Goal: Information Seeking & Learning: Learn about a topic

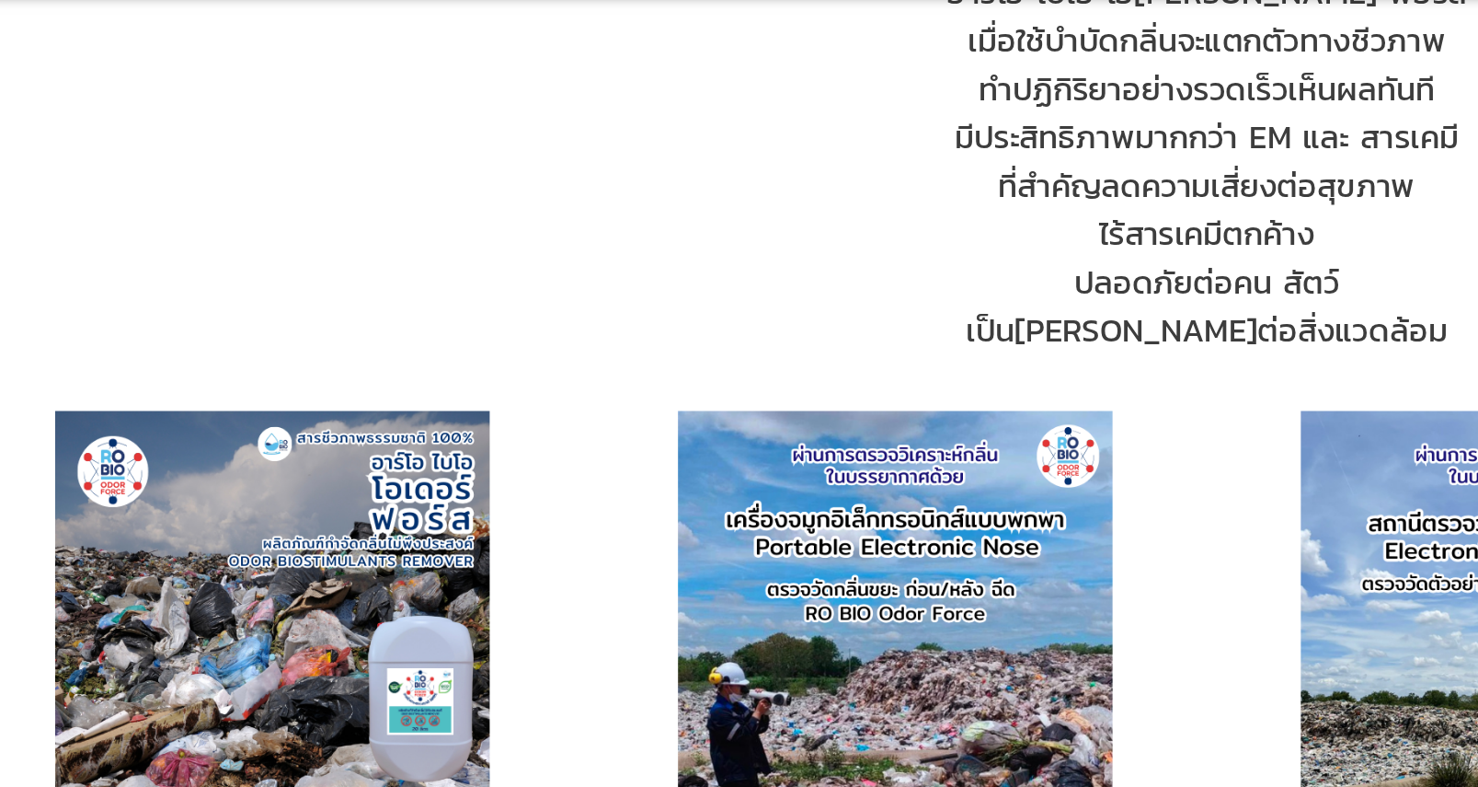
scroll to position [990, 0]
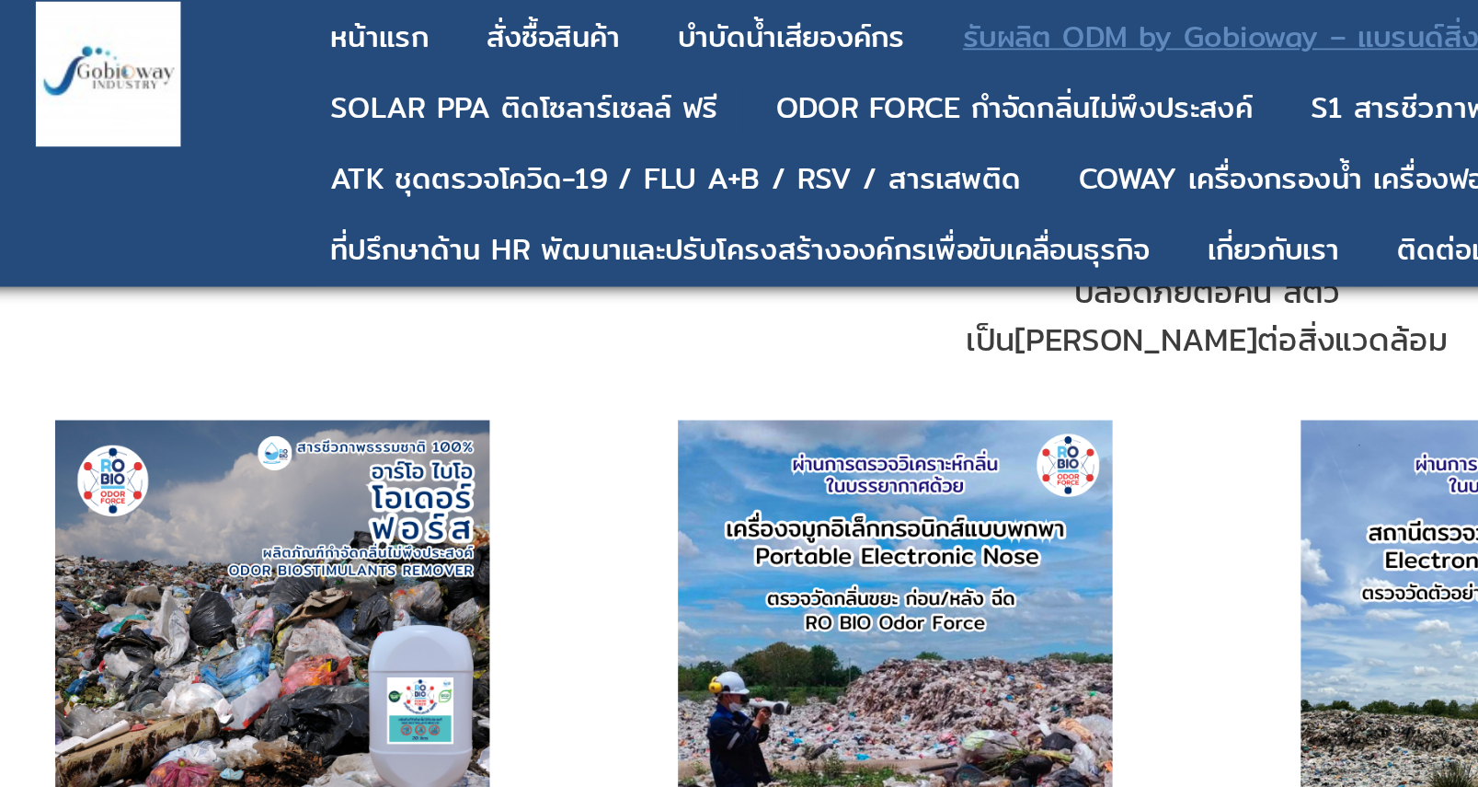
click at [742, 13] on div "รับผลิต ODM by Gobioway – แบรนด์สิ่งแวดล้อมในชื่อของคุณ" at bounding box center [822, 21] width 444 height 17
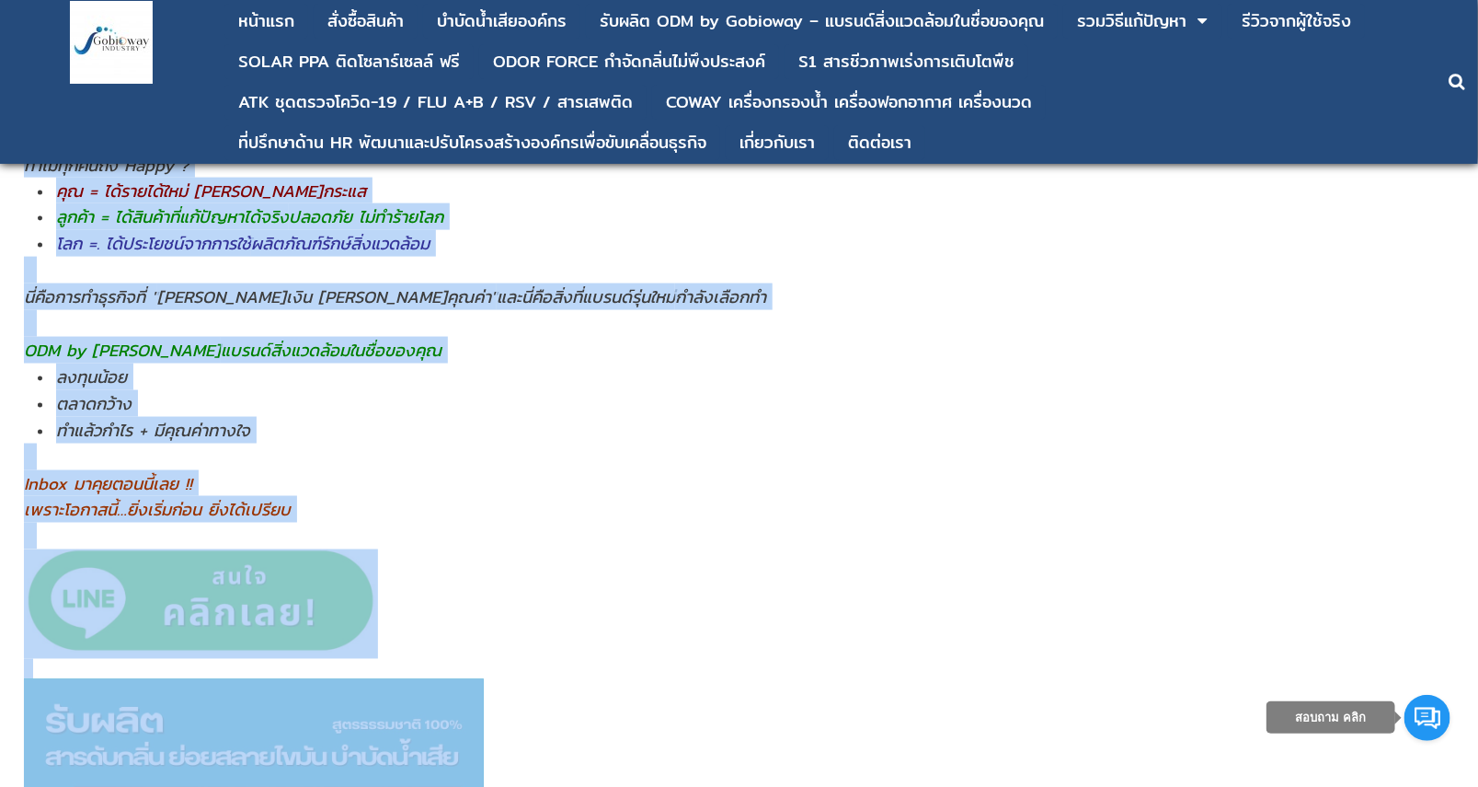
scroll to position [1111, 0]
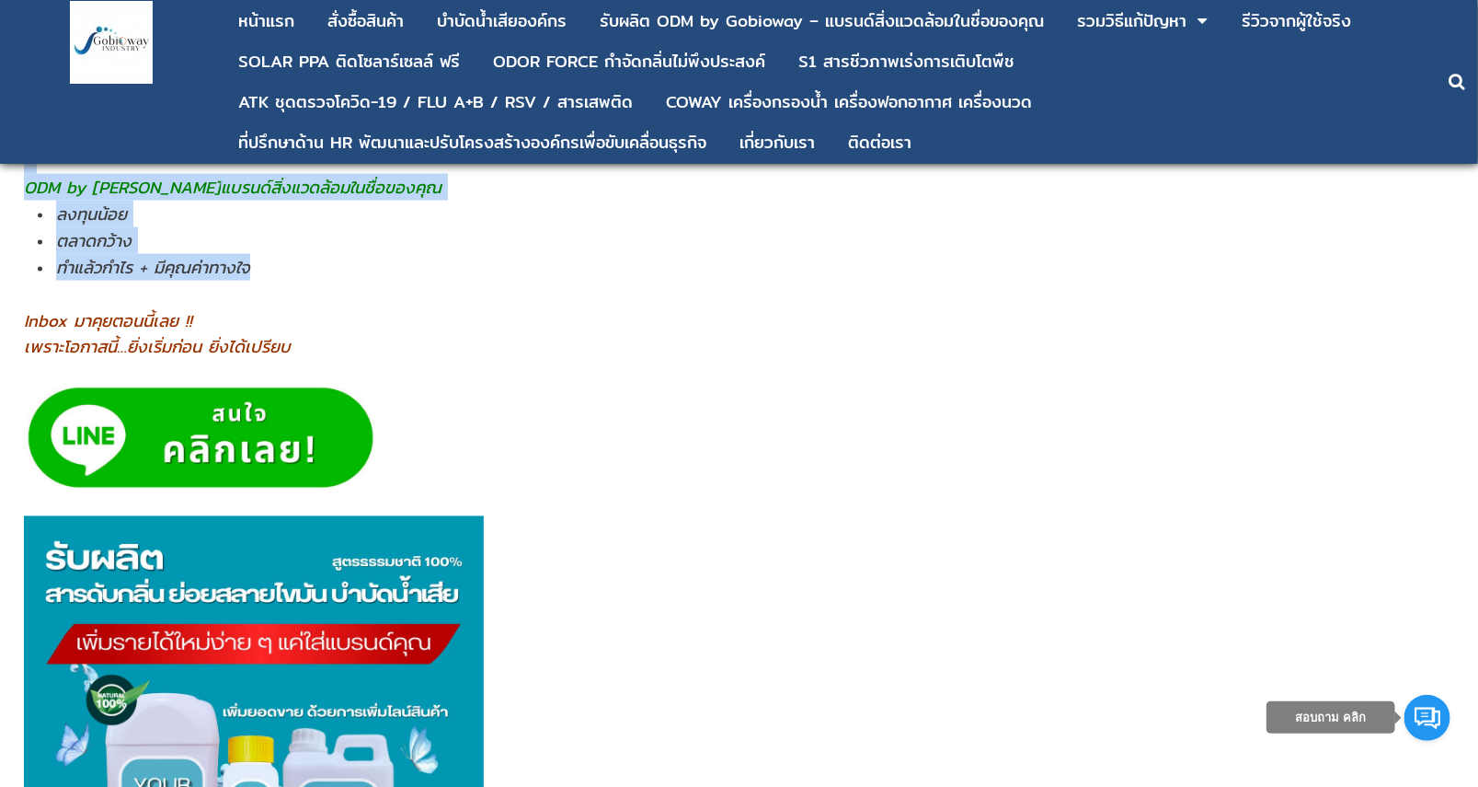
drag, startPoint x: 26, startPoint y: 257, endPoint x: 394, endPoint y: 281, distance: 368.8
click at [394, 281] on div "[PERSON_NAME][PERSON_NAME]ลูกค้าอยู่แล้ว . . . คุณกำลังพลาดรายได้ อีกก้อนใหญ่​ …" at bounding box center [739, 326] width 1431 height 1532
copy div "l้ipุdoีsitaูco้adiู่el้s . . . dุeiusัtemporinci้ uีla้etdol่​ !! mุalัenี้aูm…"
